Goal: Find specific page/section: Find specific page/section

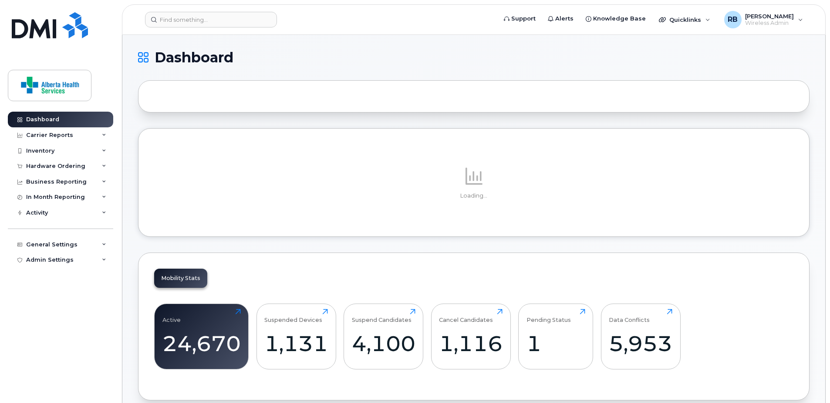
click at [708, 80] on div at bounding box center [474, 96] width 672 height 32
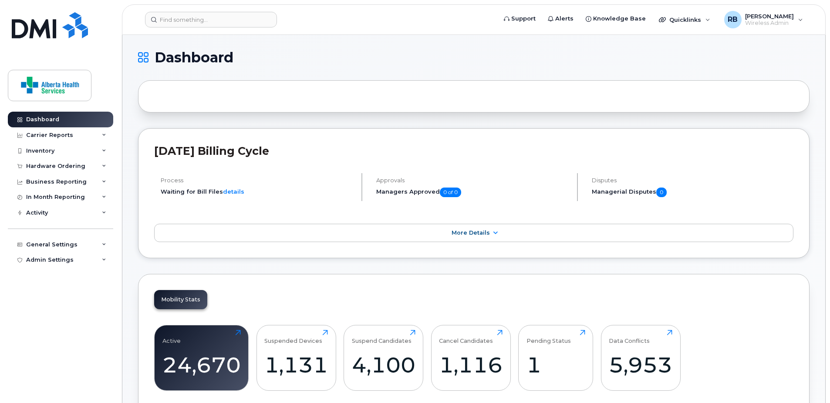
click at [515, 95] on div at bounding box center [474, 96] width 672 height 32
click at [180, 20] on input at bounding box center [211, 20] width 132 height 16
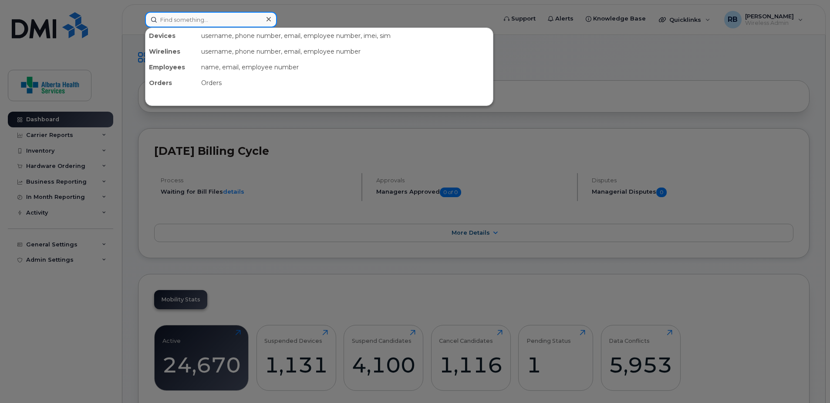
paste input "403-350-0114"
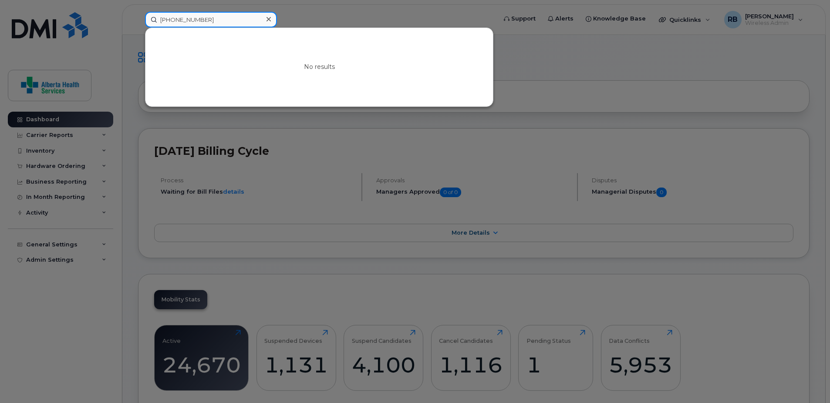
click at [210, 20] on input "403-350-0114" at bounding box center [211, 20] width 132 height 16
drag, startPoint x: 162, startPoint y: 18, endPoint x: 59, endPoint y: 12, distance: 103.0
click at [138, 15] on div "403-350-0114 No results" at bounding box center [318, 20] width 360 height 16
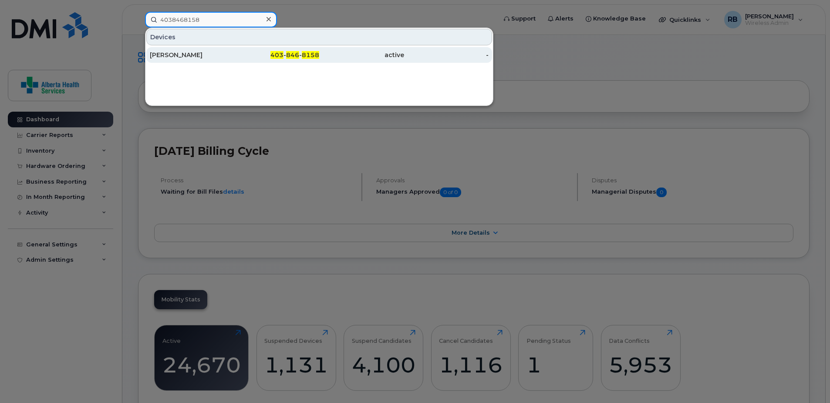
type input "4038468158"
click at [258, 58] on div "403 - 846 - 8158" at bounding box center [277, 55] width 85 height 9
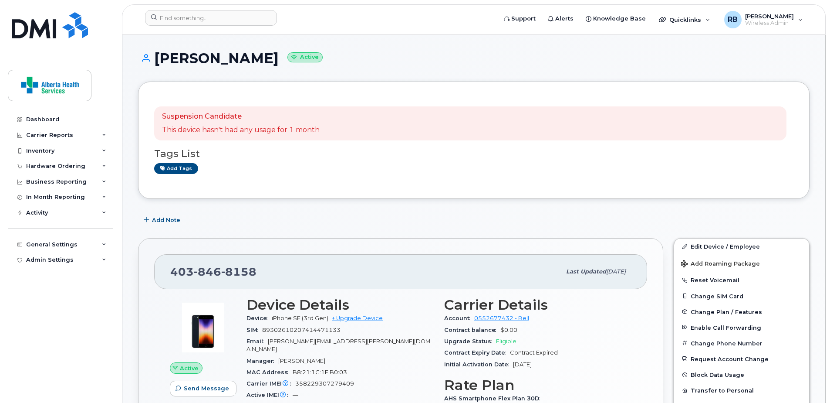
click at [510, 197] on div "Suspension Candidate This device hasn't had any usage for 1 month Tags List Add…" at bounding box center [474, 139] width 672 height 117
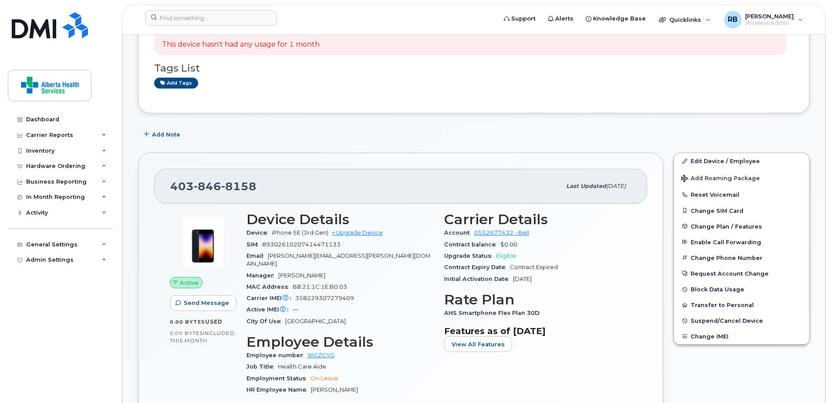
scroll to position [87, 0]
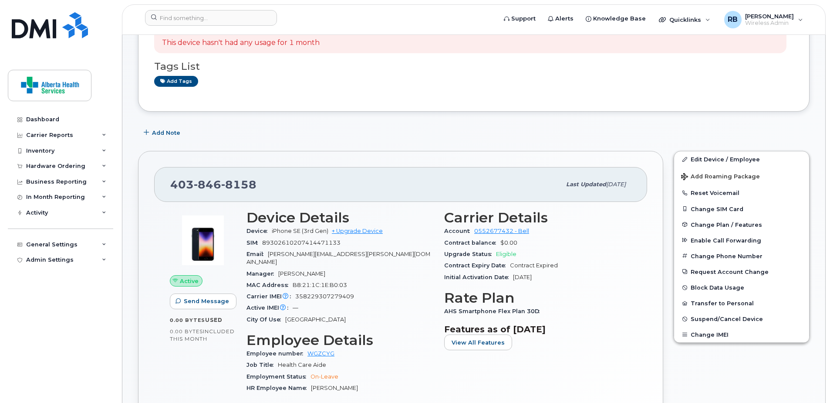
click at [574, 163] on div "403 846 8158 Last updated Sep 11, 2025 Active Send Message 0.00 Bytes  used 0.0…" at bounding box center [400, 315] width 525 height 328
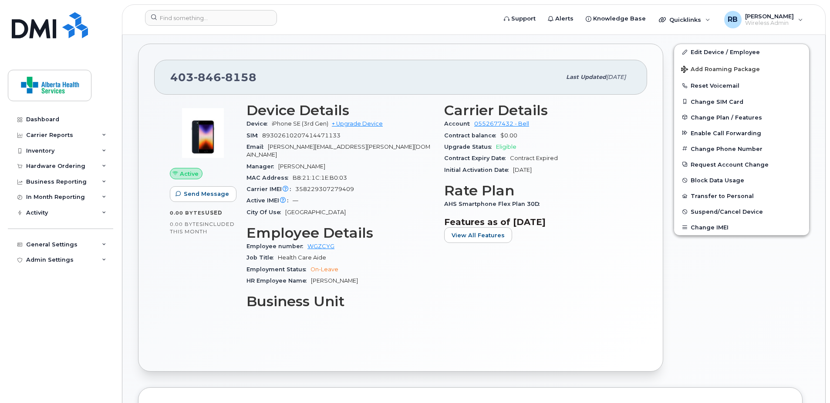
scroll to position [218, 0]
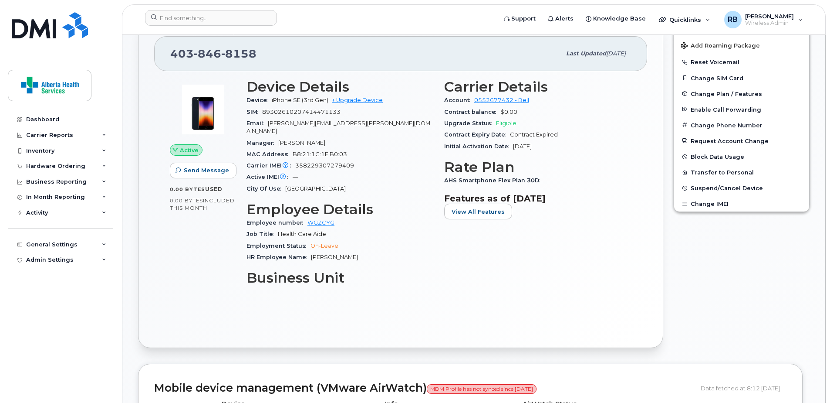
click at [549, 270] on div "Carrier Details Account 0552677432 - Bell Contract balance $0.00 Upgrade Status…" at bounding box center [538, 186] width 198 height 224
click at [208, 20] on input at bounding box center [211, 18] width 132 height 16
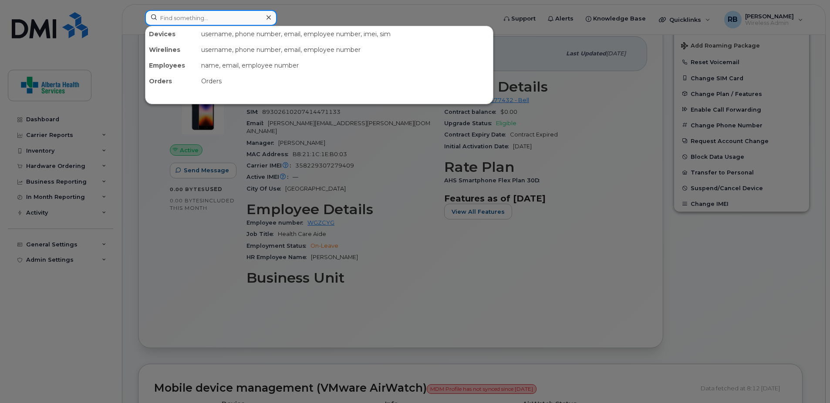
paste input "403-915-5075"
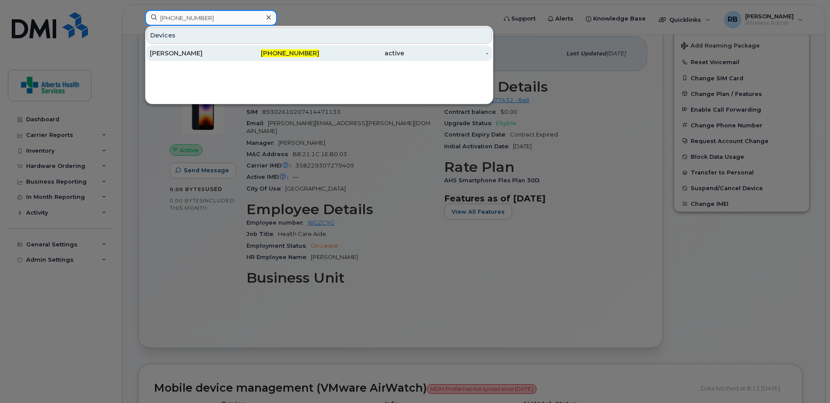
type input "403-915-5075"
click at [246, 49] on div "403-915-5075" at bounding box center [277, 53] width 85 height 9
